Goal: Task Accomplishment & Management: Complete application form

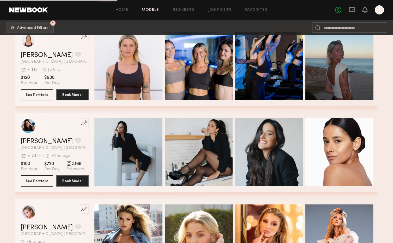
scroll to position [2860, 0]
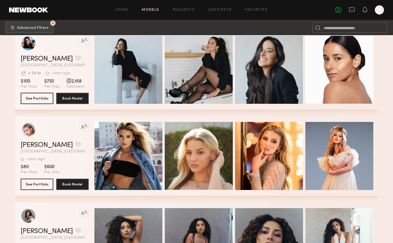
scroll to position [2953, 0]
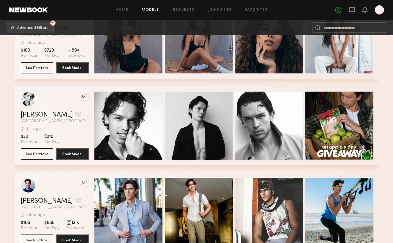
scroll to position [3185, 0]
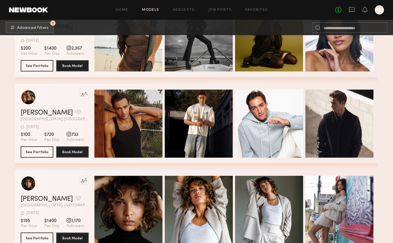
scroll to position [3655, 0]
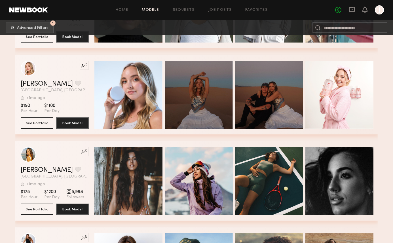
scroll to position [3707, 0]
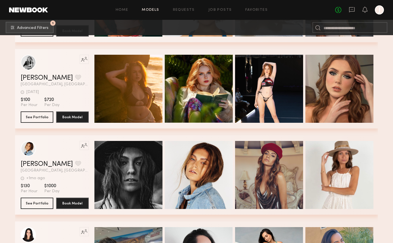
scroll to position [4291, 0]
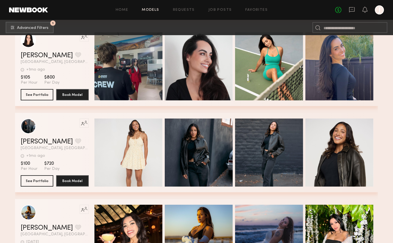
scroll to position [4425, 0]
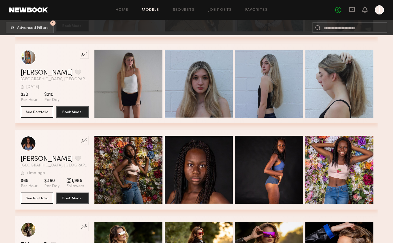
scroll to position [4720, 0]
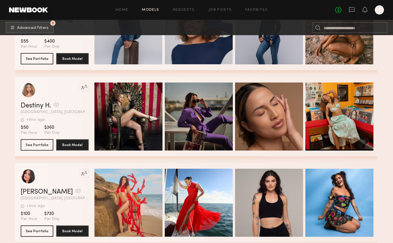
scroll to position [5779, 0]
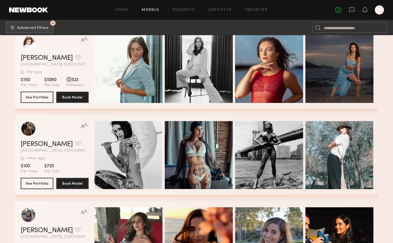
scroll to position [6795, 0]
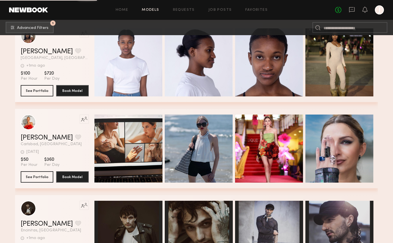
scroll to position [7118, 0]
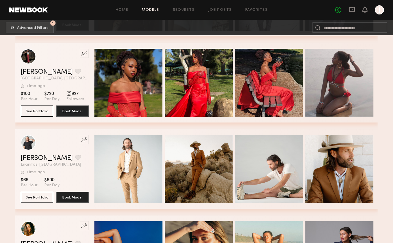
scroll to position [7406, 0]
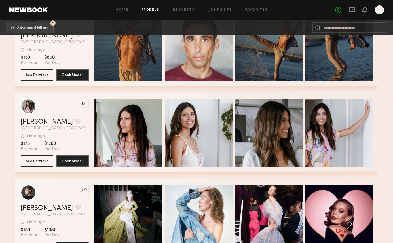
scroll to position [7898, 0]
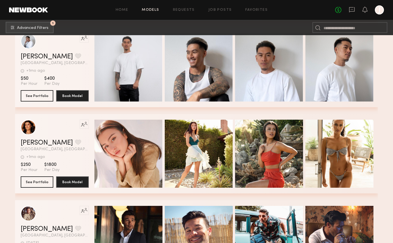
scroll to position [8585, 0]
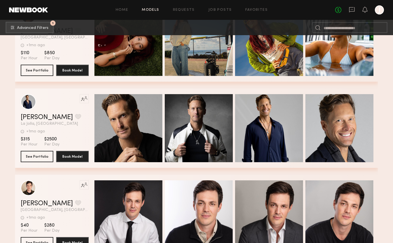
scroll to position [9595, 0]
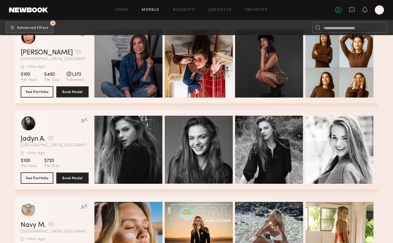
scroll to position [9976, 0]
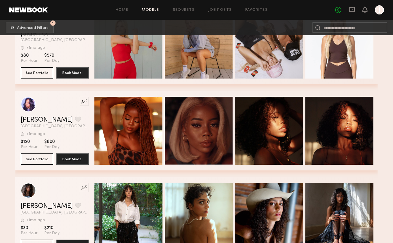
scroll to position [10432, 0]
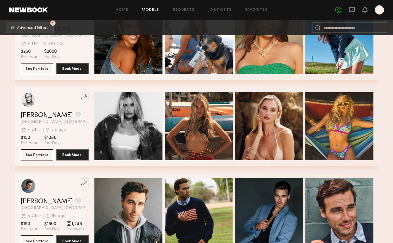
scroll to position [0, 0]
